Goal: Task Accomplishment & Management: Manage account settings

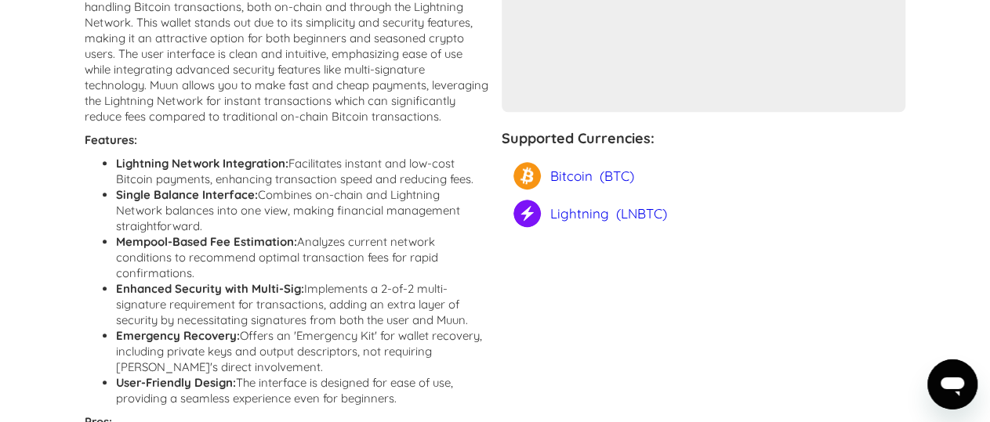
scroll to position [652, 0]
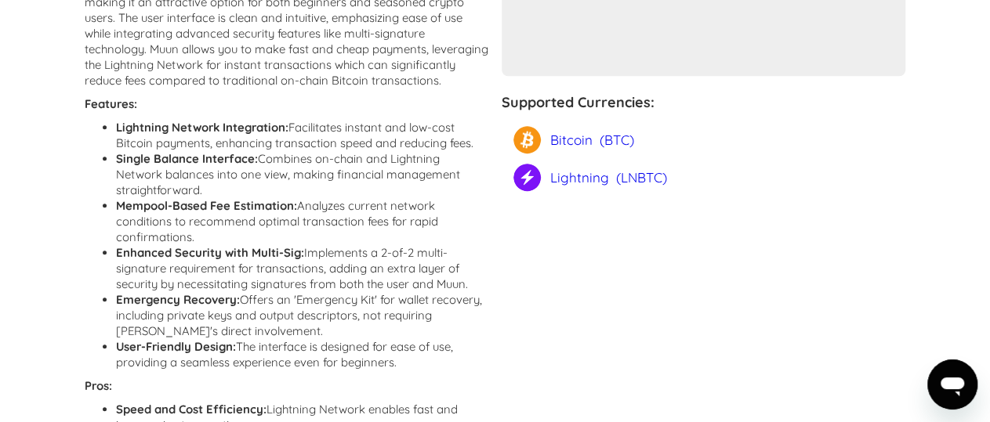
click at [589, 176] on div "Lightning" at bounding box center [579, 177] width 59 height 27
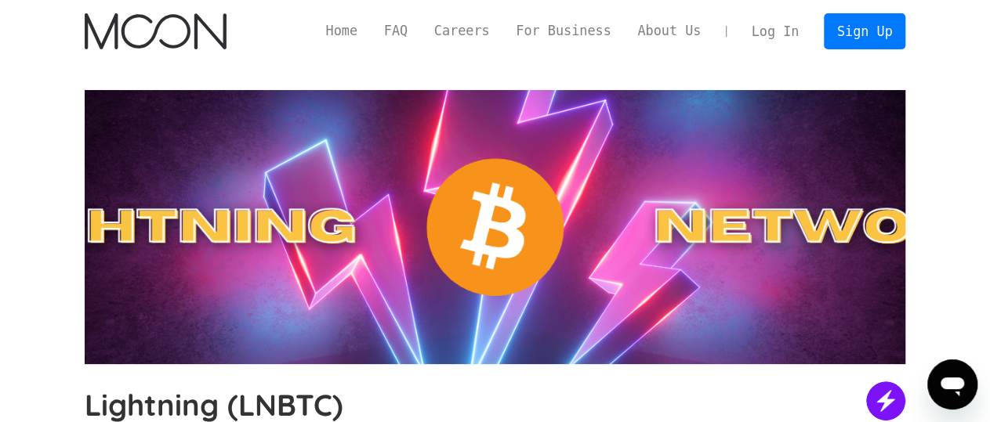
click at [772, 34] on link "Log In" at bounding box center [775, 31] width 74 height 34
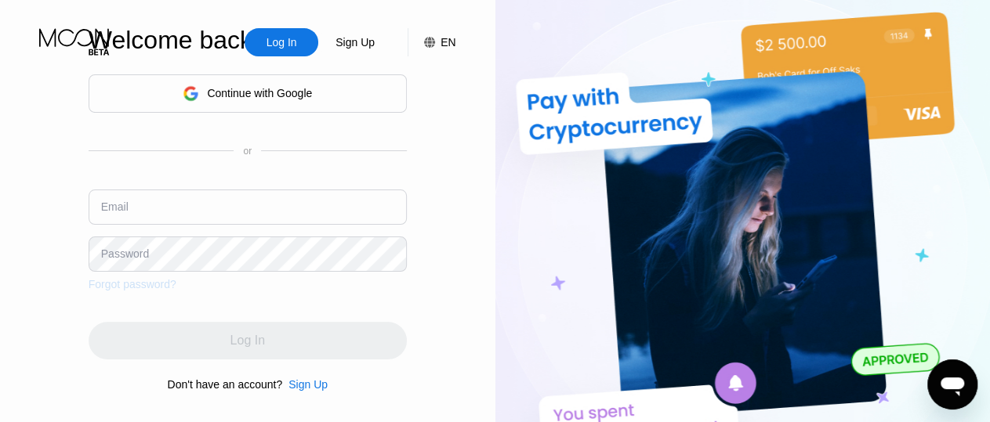
click at [139, 285] on div "Forgot password?" at bounding box center [133, 284] width 88 height 13
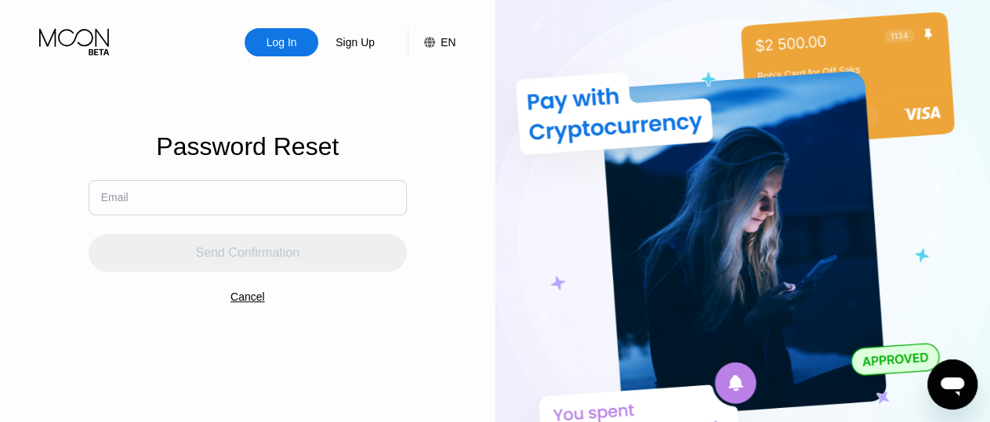
click at [217, 189] on input "text" at bounding box center [248, 197] width 318 height 35
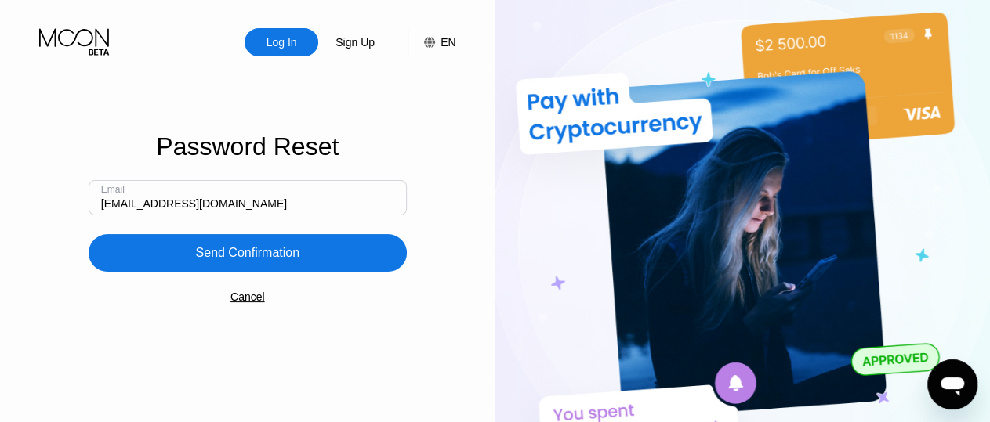
type input "laurentorionsirius@gmail.com"
click at [197, 255] on div "Send Confirmation" at bounding box center [248, 253] width 318 height 38
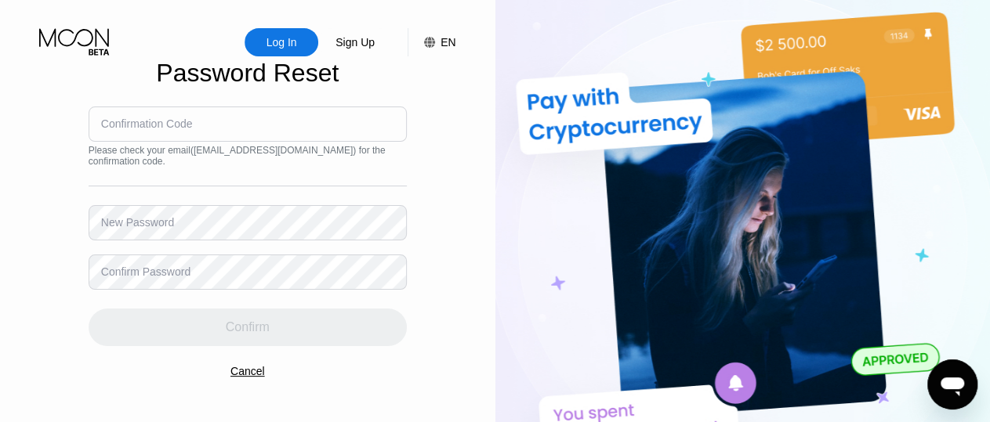
click at [143, 128] on div "Confirmation Code" at bounding box center [147, 124] width 92 height 13
click at [161, 161] on div "Please check your email ( laurentorionsirius@gmail.com ) for the confirmation c…" at bounding box center [248, 156] width 318 height 22
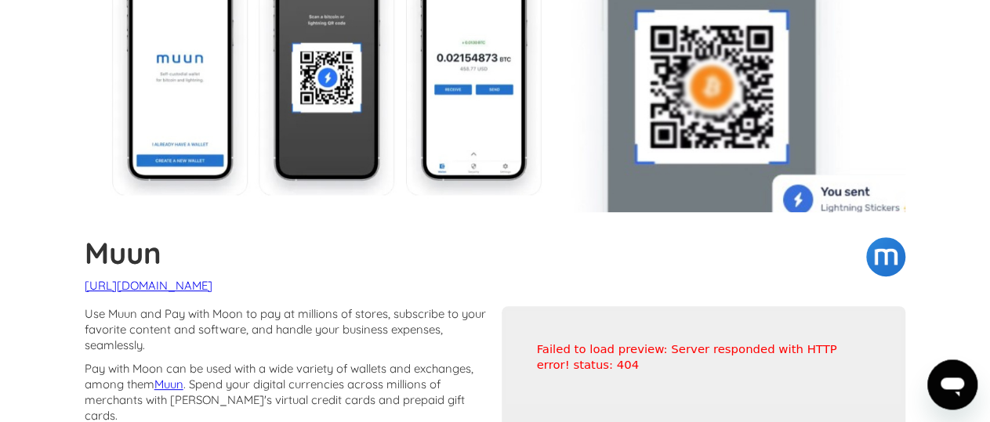
scroll to position [81, 0]
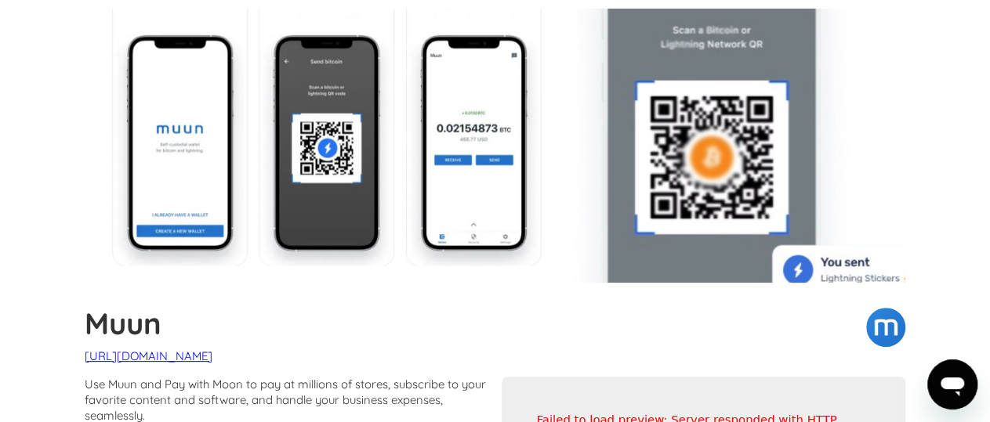
click at [157, 359] on link "[URL][DOMAIN_NAME]" at bounding box center [149, 356] width 128 height 15
